Goal: Check status: Check status

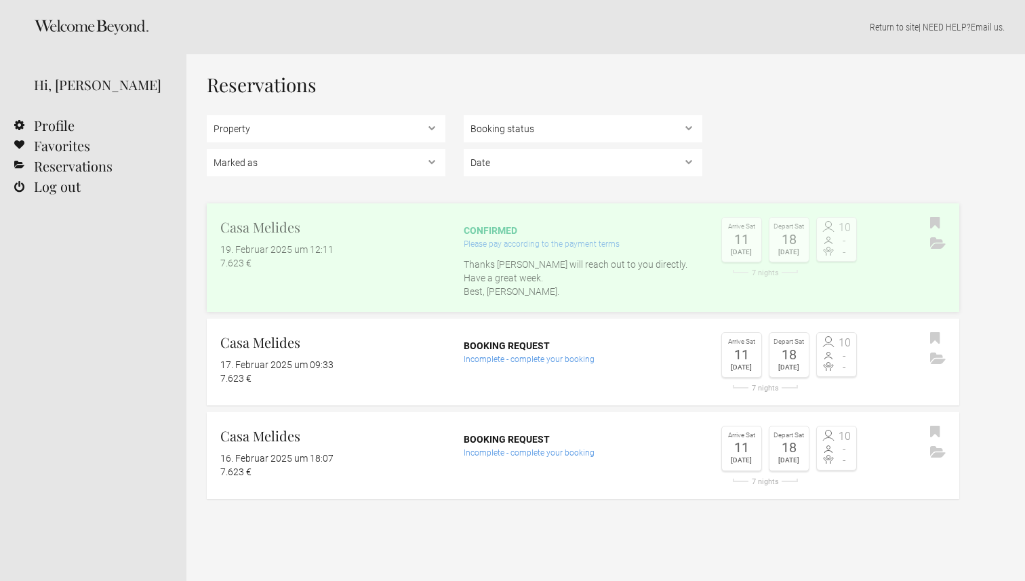
click at [420, 286] on link "Casa Melides 19. Februar 2025 um 12:11 7.623 € confirmed Please pay according t…" at bounding box center [583, 257] width 753 height 109
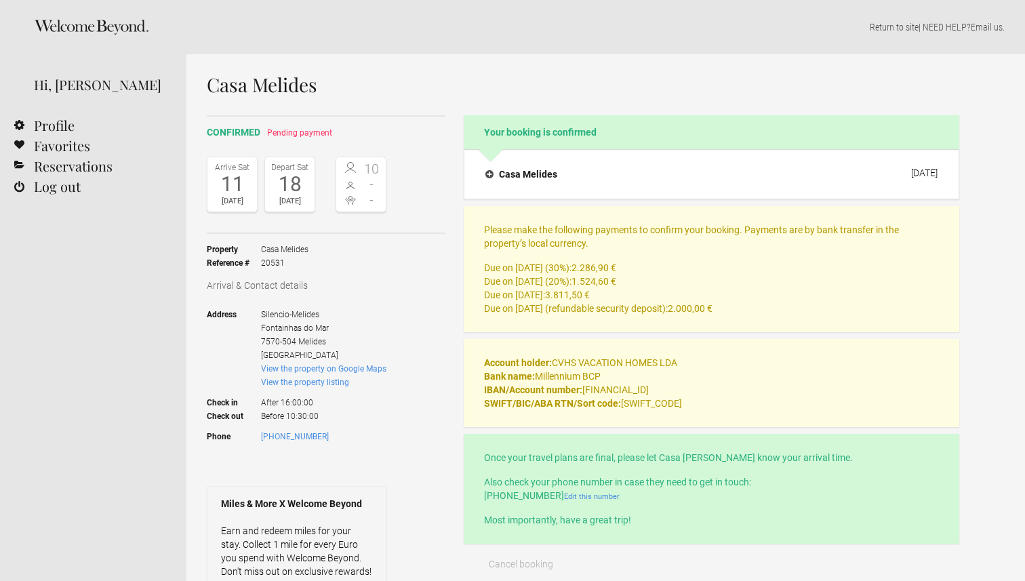
click at [292, 85] on h1 "Casa Melides" at bounding box center [583, 85] width 753 height 20
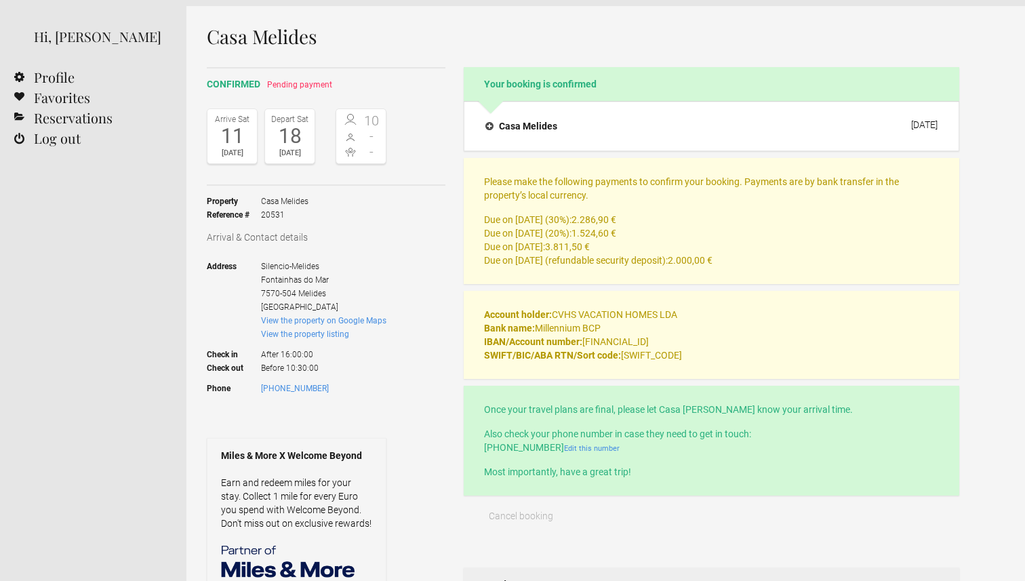
scroll to position [54, 0]
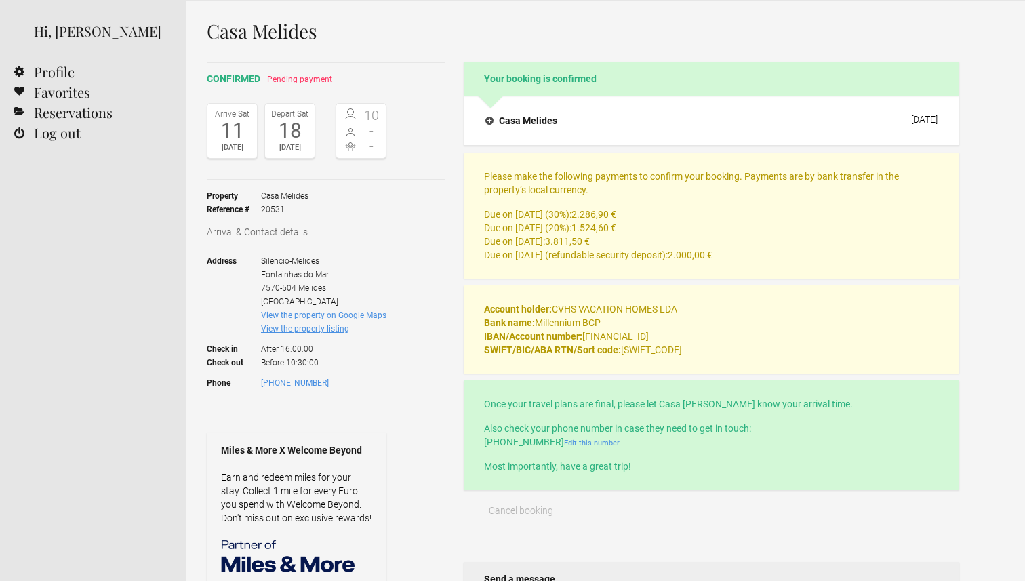
click at [336, 330] on link "View the property listing" at bounding box center [305, 328] width 88 height 9
